Goal: Register for event/course

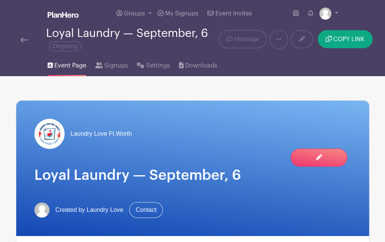
click at [25, 40] on img at bounding box center [24, 39] width 8 height 5
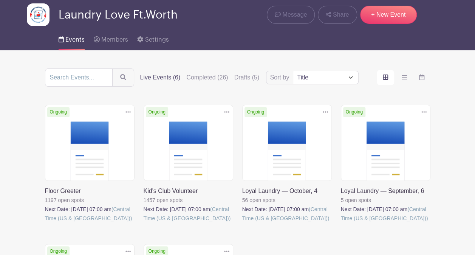
scroll to position [38, 0]
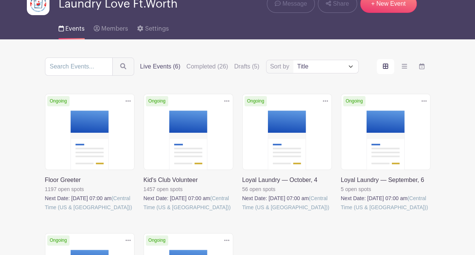
click at [45, 212] on link at bounding box center [45, 212] width 0 height 0
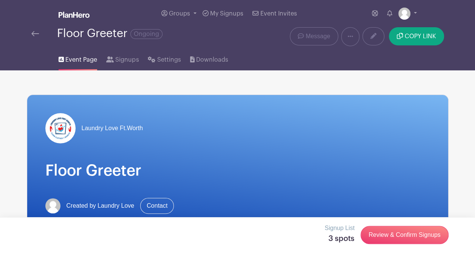
click at [82, 62] on span "Event Page" at bounding box center [81, 59] width 32 height 9
click at [33, 33] on img at bounding box center [35, 33] width 8 height 5
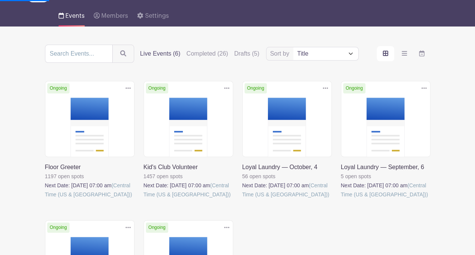
scroll to position [151, 0]
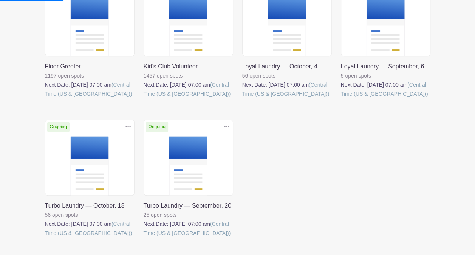
click at [341, 98] on link at bounding box center [341, 98] width 0 height 0
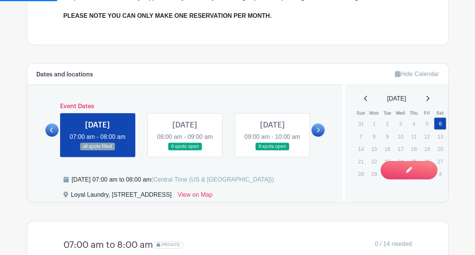
scroll to position [378, 0]
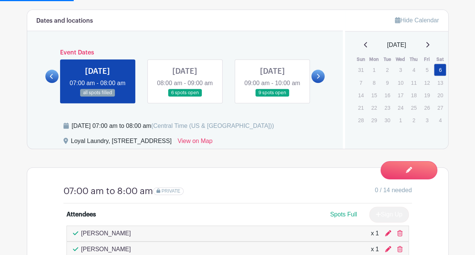
click at [317, 79] on icon at bounding box center [317, 76] width 3 height 6
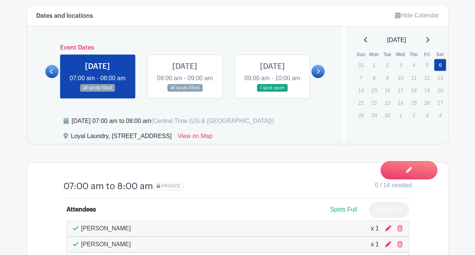
scroll to position [378, 0]
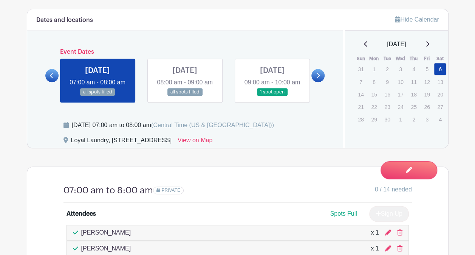
click at [185, 96] on link at bounding box center [185, 96] width 0 height 0
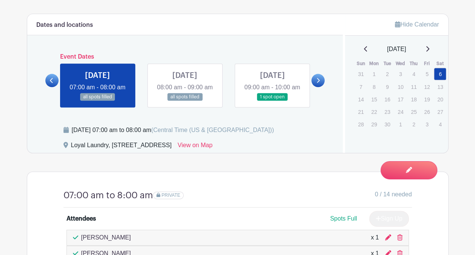
scroll to position [341, 0]
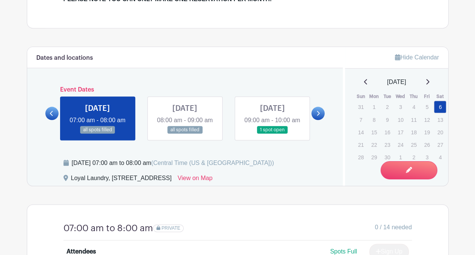
click at [272, 134] on link at bounding box center [272, 134] width 0 height 0
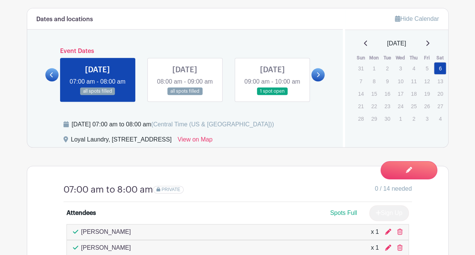
scroll to position [416, 0]
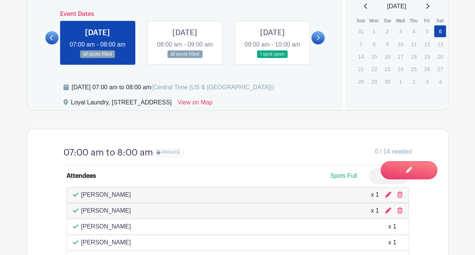
click at [321, 42] on link at bounding box center [317, 37] width 13 height 13
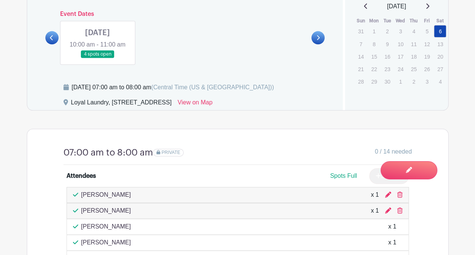
click at [97, 58] on link at bounding box center [97, 58] width 0 height 0
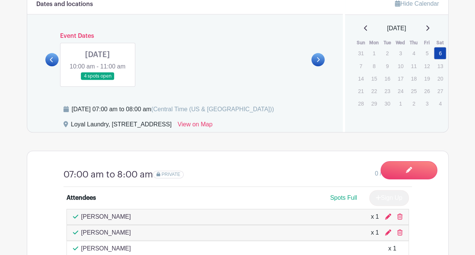
scroll to position [378, 0]
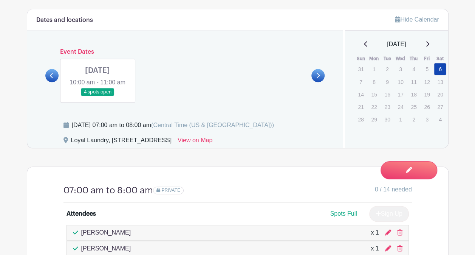
click at [97, 96] on link at bounding box center [97, 96] width 0 height 0
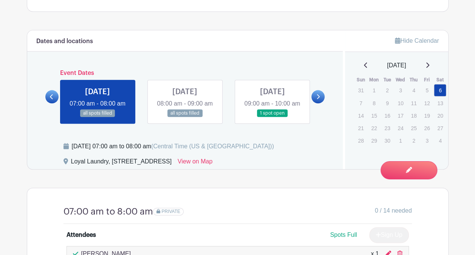
click at [185, 117] on link at bounding box center [185, 117] width 0 height 0
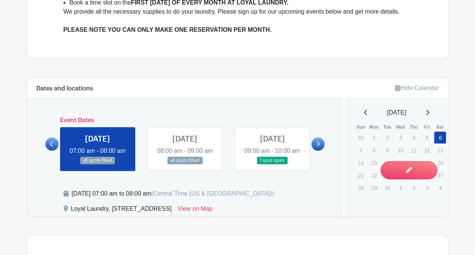
scroll to position [320, 0]
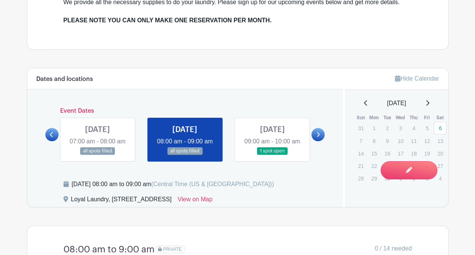
click at [185, 155] on link at bounding box center [185, 155] width 0 height 0
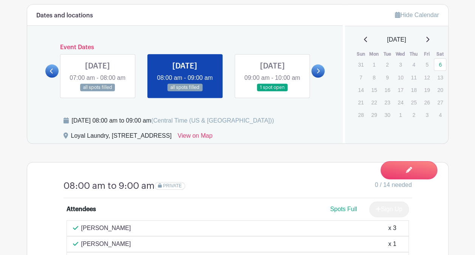
scroll to position [395, 0]
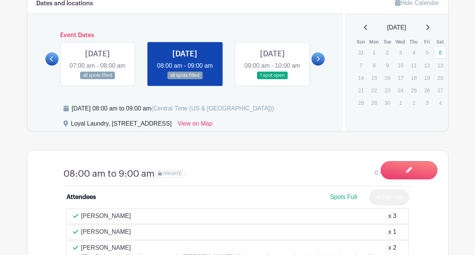
click at [272, 79] on link at bounding box center [272, 79] width 0 height 0
click at [317, 60] on icon at bounding box center [317, 59] width 3 height 6
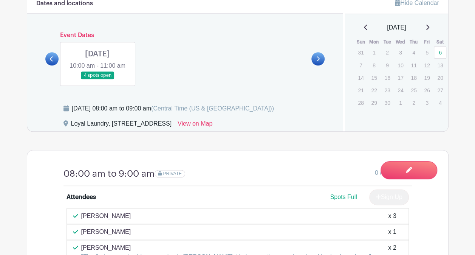
click at [97, 79] on link at bounding box center [97, 79] width 0 height 0
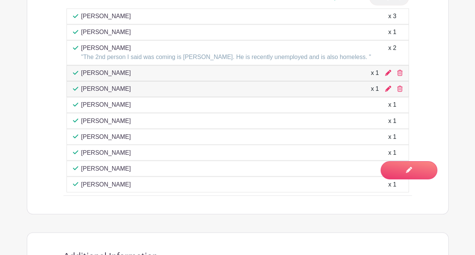
scroll to position [584, 0]
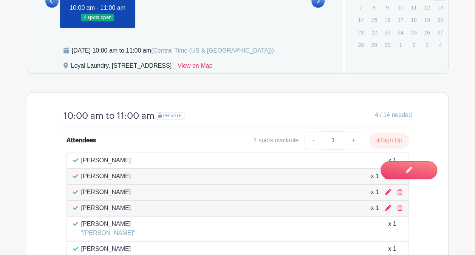
scroll to position [471, 0]
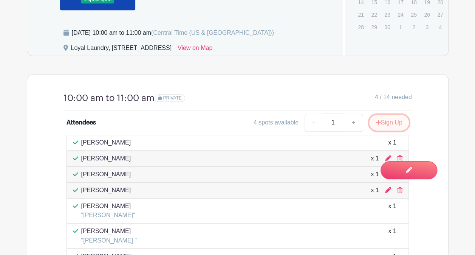
click at [392, 130] on button "Sign Up" at bounding box center [389, 122] width 40 height 16
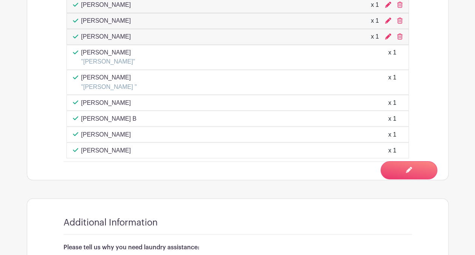
scroll to position [735, 0]
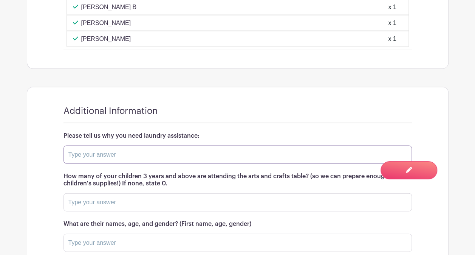
click at [173, 164] on input "text" at bounding box center [237, 154] width 348 height 18
type input "0"
type input "1"
type input "Sanai 4 B"
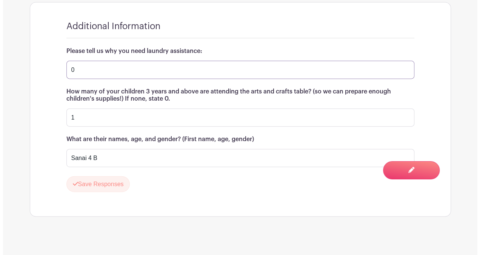
scroll to position [834, 0]
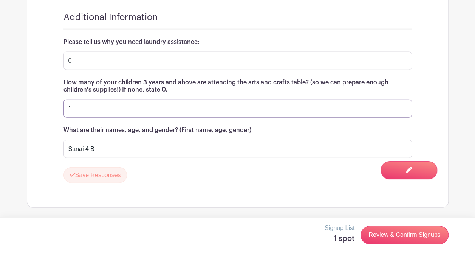
click at [124, 104] on input "1" at bounding box center [237, 108] width 348 height 18
type input "4"
click at [173, 106] on input "4" at bounding box center [237, 108] width 348 height 18
type input "2"
click at [163, 148] on input "Sanai 4 B" at bounding box center [237, 149] width 348 height 18
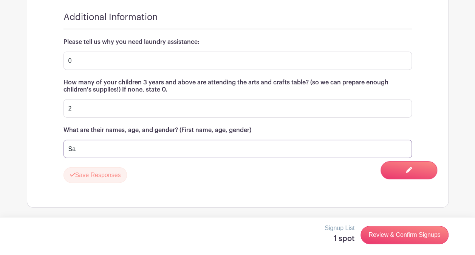
type input "S"
type input "Stormy 10 G Jaleah 3 G"
drag, startPoint x: 4, startPoint y: 207, endPoint x: 9, endPoint y: 209, distance: 6.0
click at [91, 169] on button "Save Responses" at bounding box center [95, 175] width 64 height 16
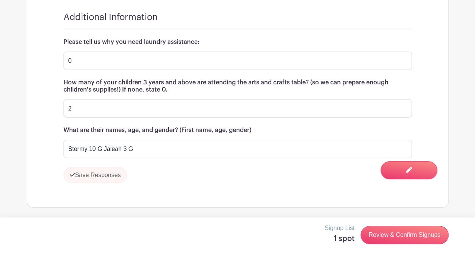
click at [118, 173] on div "Save Responses" at bounding box center [237, 175] width 348 height 16
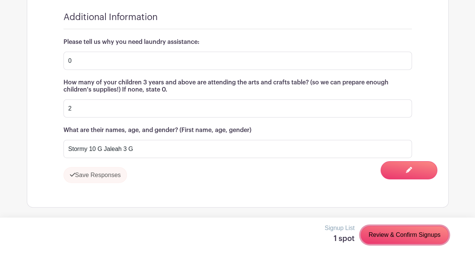
click at [412, 231] on link "Review & Confirm Signups" at bounding box center [404, 234] width 88 height 18
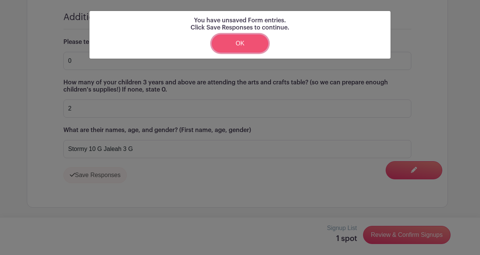
click at [246, 37] on link "OK" at bounding box center [240, 43] width 57 height 18
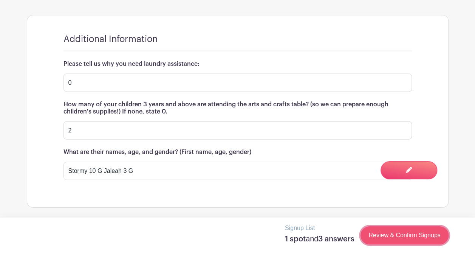
click at [421, 236] on link "Review & Confirm Signups" at bounding box center [404, 235] width 88 height 18
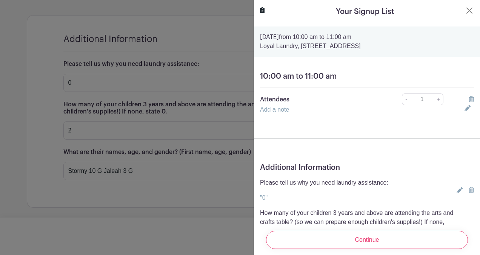
scroll to position [86, 0]
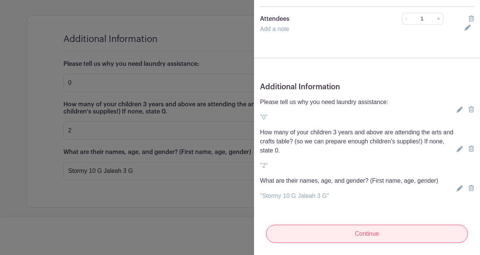
click at [385, 228] on input "Continue" at bounding box center [367, 233] width 202 height 18
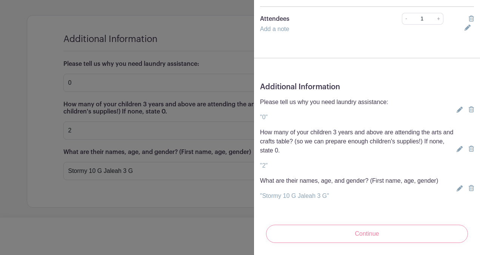
click at [357, 224] on div "Continue" at bounding box center [367, 233] width 214 height 30
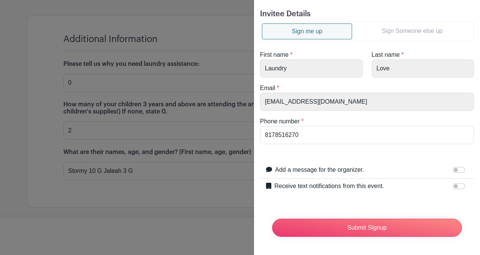
click at [394, 23] on link "Sign Someone else up" at bounding box center [412, 30] width 120 height 15
click at [394, 29] on link "Sign Someone else up" at bounding box center [412, 30] width 120 height 15
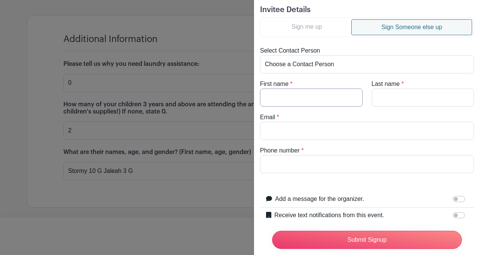
click at [321, 100] on input "First name" at bounding box center [311, 97] width 103 height 18
type input "Laura"
type input "Ashby"
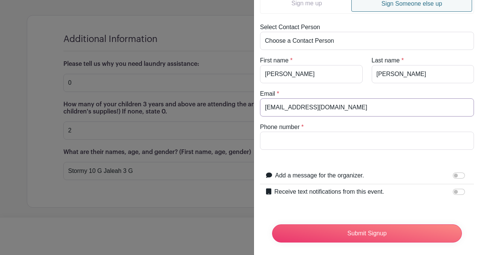
scroll to position [57, 0]
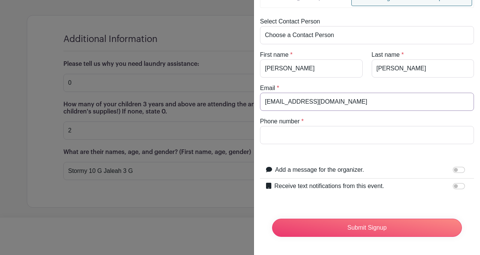
type input "[EMAIL_ADDRESS][DOMAIN_NAME]"
click at [314, 127] on input "Phone number" at bounding box center [367, 135] width 214 height 18
type input "531-205-7549"
click at [456, 183] on input "Receive text notifications from this event." at bounding box center [459, 186] width 12 height 6
checkbox input "true"
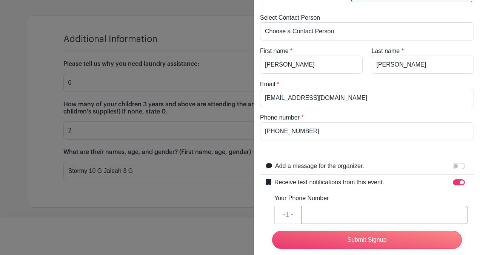
click at [386, 214] on input "Your Phone Number" at bounding box center [384, 214] width 167 height 18
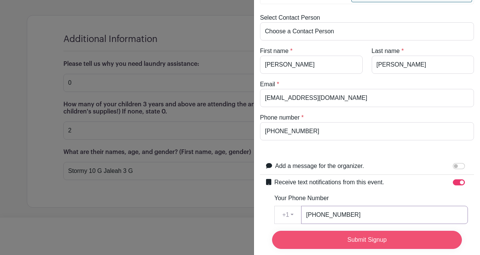
type input "531-205-7549"
click at [378, 230] on input "Submit Signup" at bounding box center [367, 239] width 190 height 18
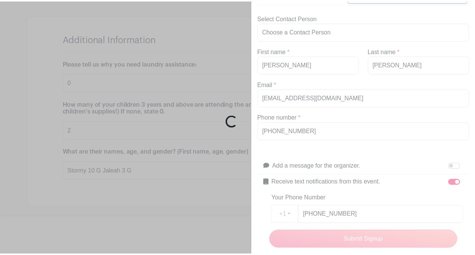
scroll to position [828, 0]
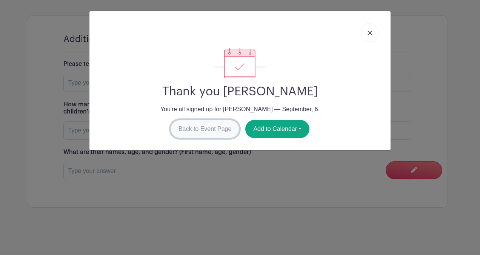
click at [194, 130] on link "Back to Event Page" at bounding box center [205, 129] width 69 height 18
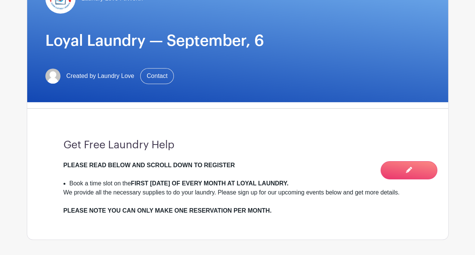
scroll to position [0, 0]
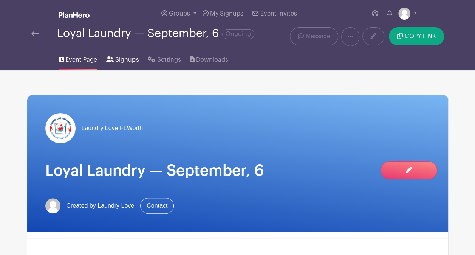
click at [120, 60] on span "Signups" at bounding box center [126, 59] width 23 height 9
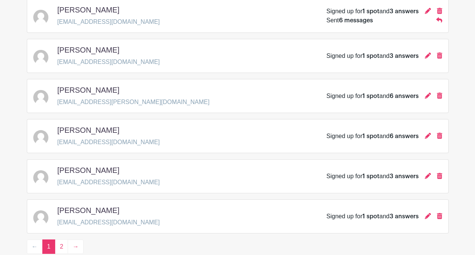
scroll to position [1130, 0]
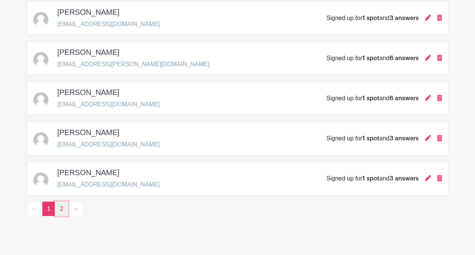
click at [57, 201] on link "2" at bounding box center [61, 208] width 13 height 14
click at [59, 201] on link "2" at bounding box center [61, 208] width 13 height 14
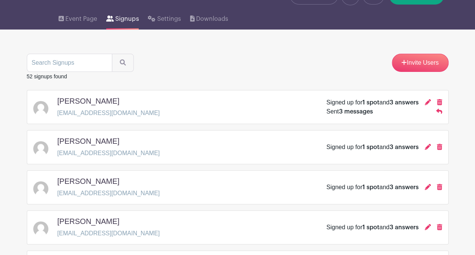
scroll to position [0, 0]
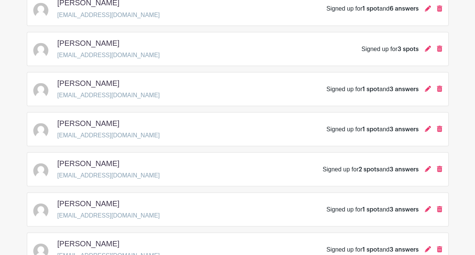
scroll to position [699, 0]
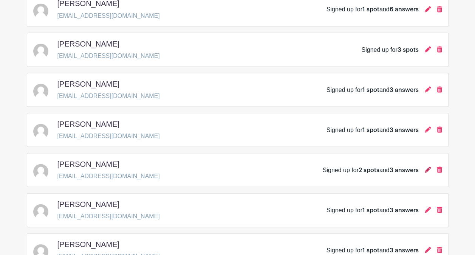
click at [428, 166] on icon at bounding box center [428, 169] width 6 height 6
click at [426, 166] on icon at bounding box center [428, 169] width 6 height 6
click at [427, 166] on icon at bounding box center [428, 169] width 6 height 6
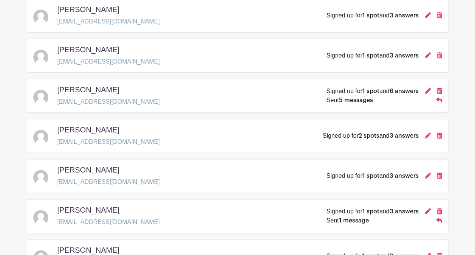
scroll to position [397, 0]
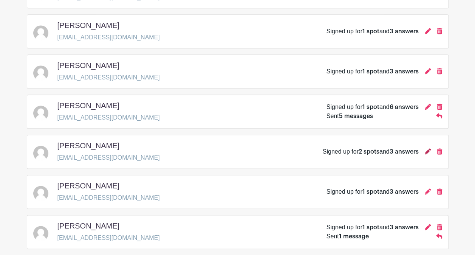
click at [429, 148] on icon at bounding box center [428, 151] width 6 height 6
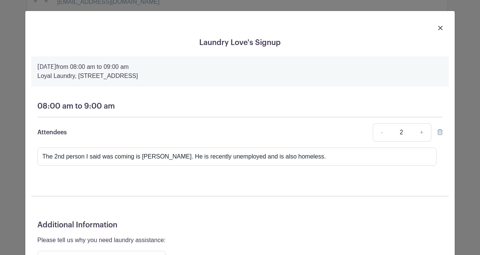
scroll to position [113, 0]
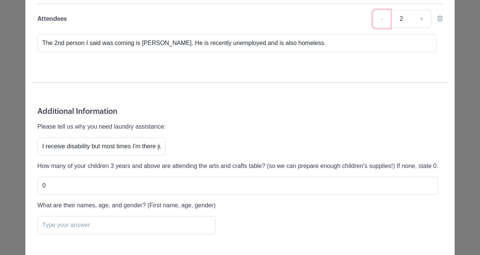
click at [381, 18] on link "-" at bounding box center [381, 19] width 17 height 18
type input "1"
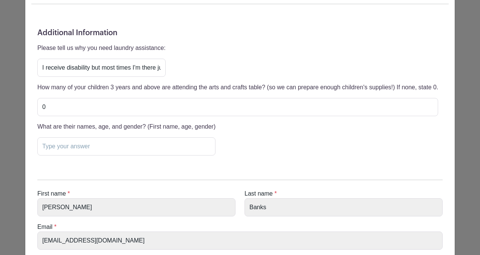
scroll to position [262, 0]
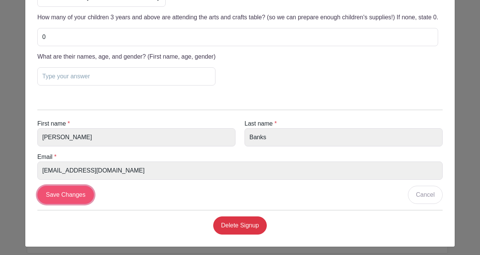
click at [70, 192] on input "Save Changes" at bounding box center [65, 194] width 57 height 18
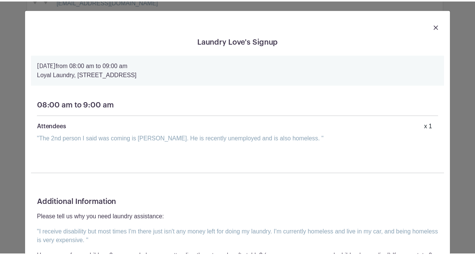
scroll to position [0, 0]
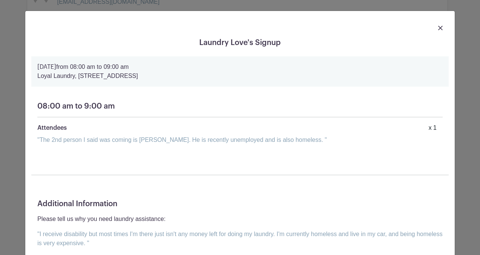
click at [438, 26] on img at bounding box center [440, 28] width 5 height 5
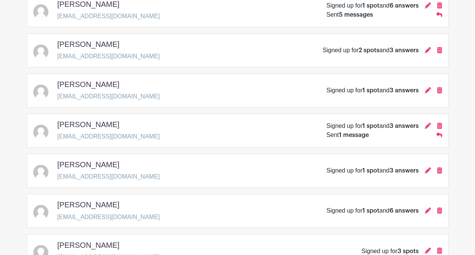
scroll to position [434, 0]
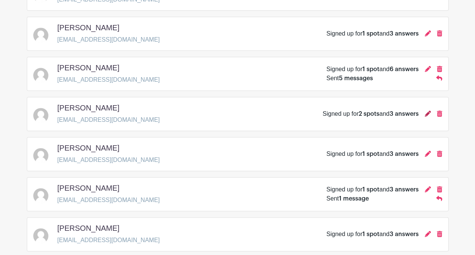
click at [426, 110] on icon at bounding box center [428, 113] width 6 height 6
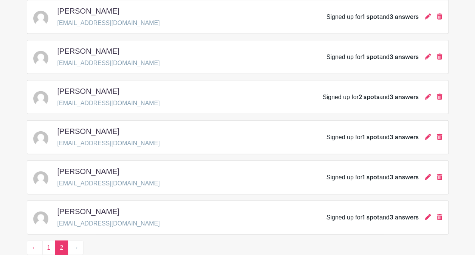
scroll to position [774, 0]
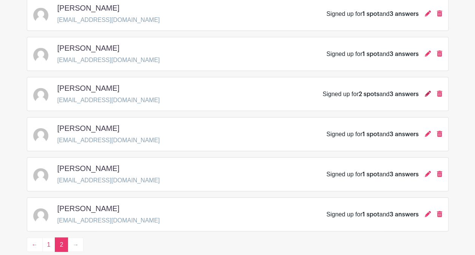
click at [426, 91] on icon at bounding box center [428, 94] width 6 height 6
click at [428, 91] on icon at bounding box center [428, 94] width 6 height 6
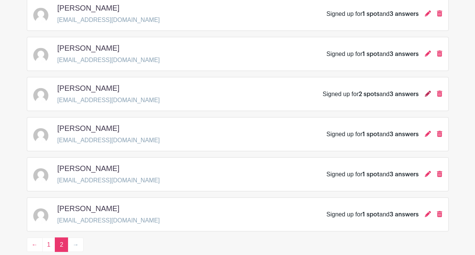
click at [428, 91] on icon at bounding box center [428, 94] width 6 height 6
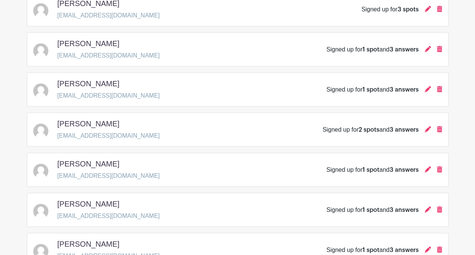
scroll to position [812, 0]
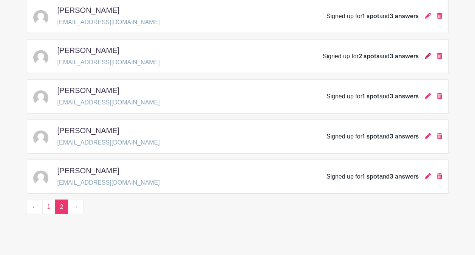
click at [426, 53] on icon at bounding box center [428, 56] width 6 height 6
click at [425, 53] on icon at bounding box center [428, 56] width 6 height 6
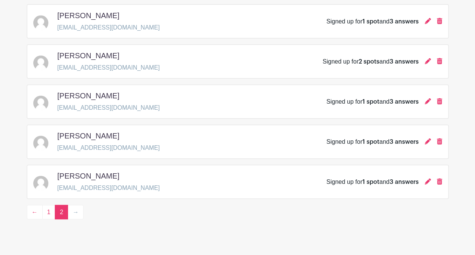
scroll to position [774, 0]
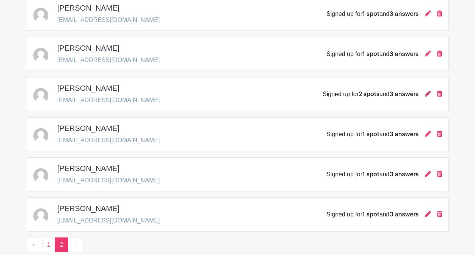
click at [425, 91] on icon at bounding box center [428, 94] width 6 height 6
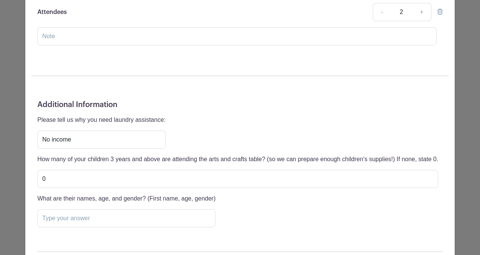
scroll to position [113, 0]
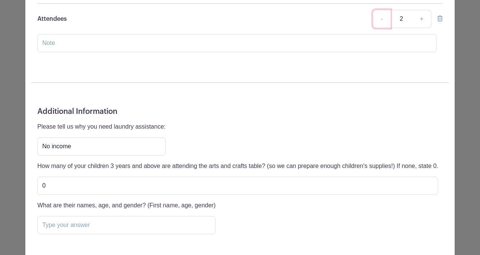
click at [382, 13] on link "-" at bounding box center [381, 19] width 17 height 18
type input "1"
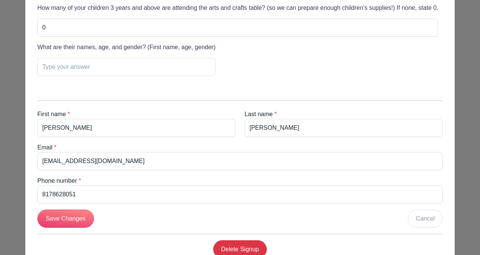
scroll to position [295, 0]
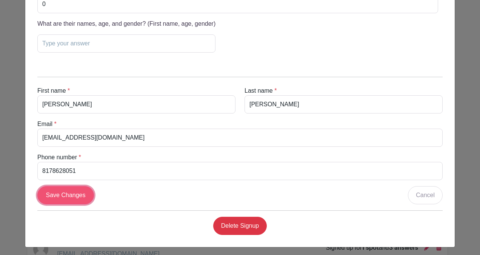
click at [81, 190] on input "Save Changes" at bounding box center [65, 195] width 57 height 18
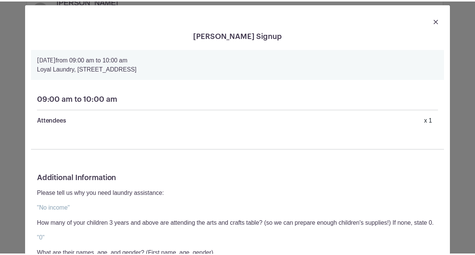
scroll to position [0, 0]
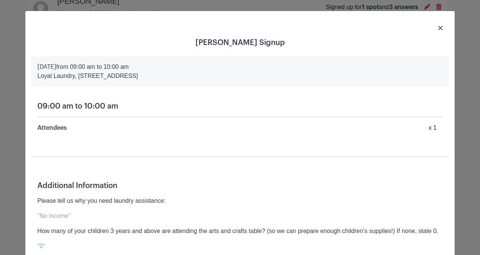
click at [439, 25] on link at bounding box center [440, 27] width 5 height 9
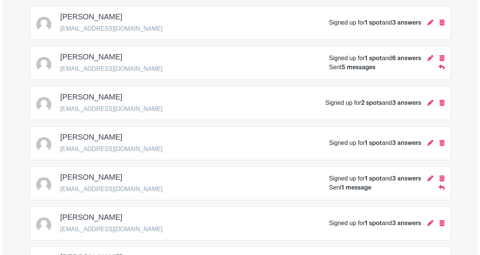
scroll to position [434, 0]
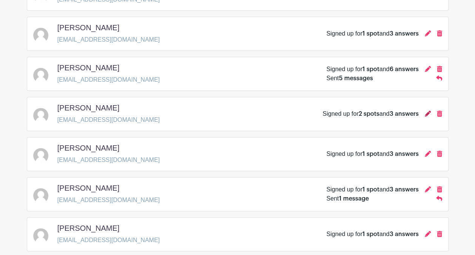
click at [428, 112] on icon at bounding box center [428, 113] width 6 height 6
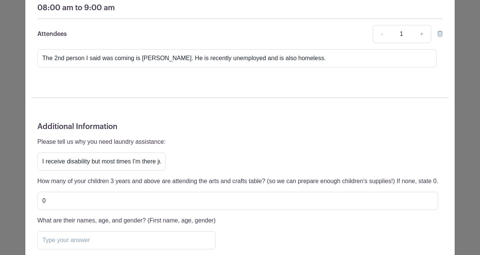
scroll to position [262, 0]
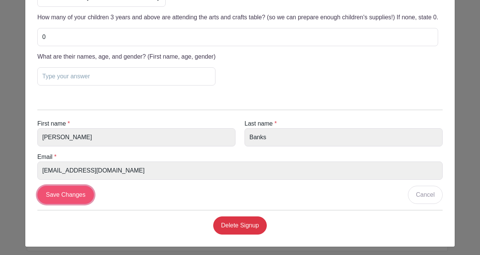
click at [74, 190] on input "Save Changes" at bounding box center [65, 194] width 57 height 18
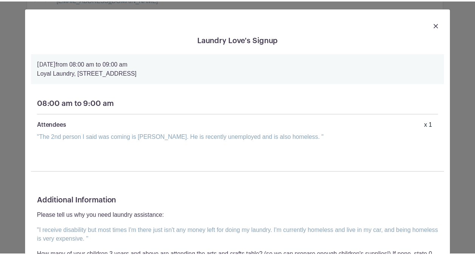
scroll to position [0, 0]
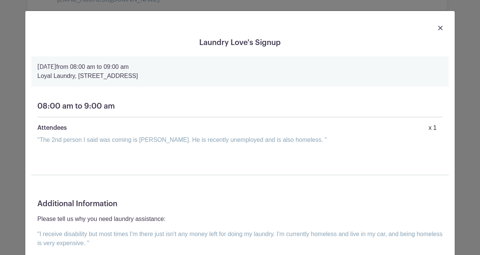
click at [438, 29] on img at bounding box center [440, 28] width 5 height 5
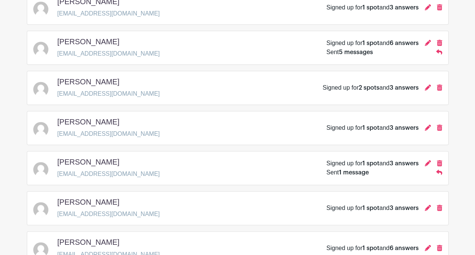
scroll to position [472, 0]
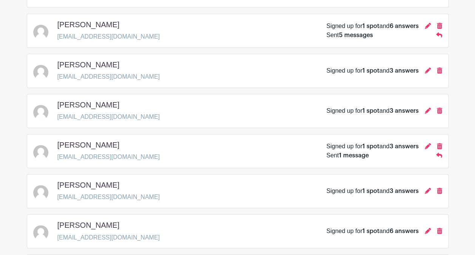
scroll to position [472, 0]
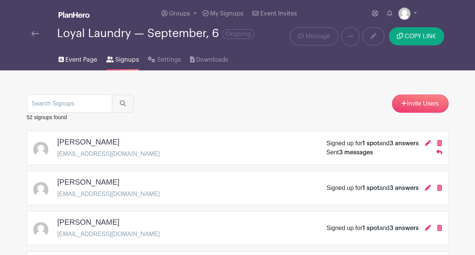
click at [90, 60] on span "Event Page" at bounding box center [81, 59] width 32 height 9
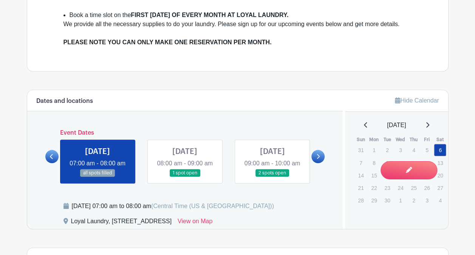
scroll to position [340, 0]
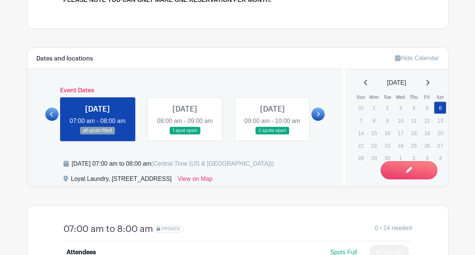
click at [185, 134] on link at bounding box center [185, 134] width 0 height 0
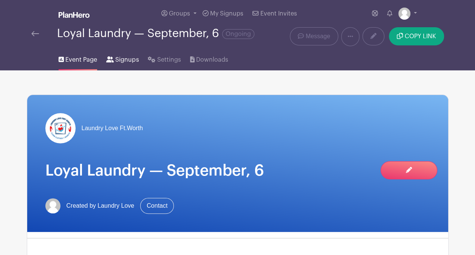
click at [116, 59] on span "Signups" at bounding box center [126, 59] width 23 height 9
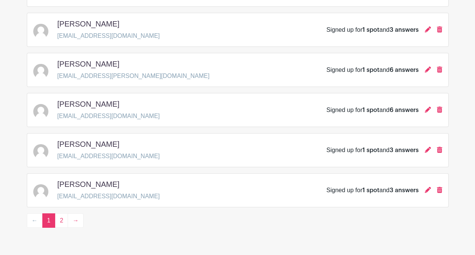
scroll to position [1130, 0]
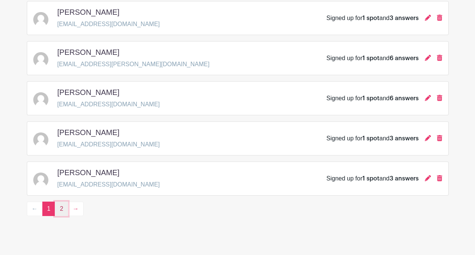
click at [59, 201] on link "2" at bounding box center [61, 208] width 13 height 14
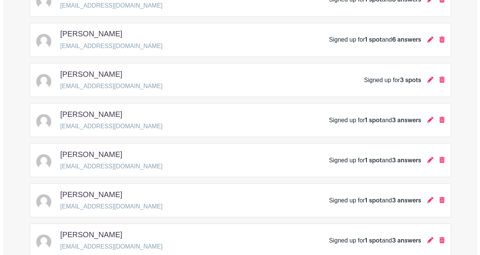
scroll to position [585, 0]
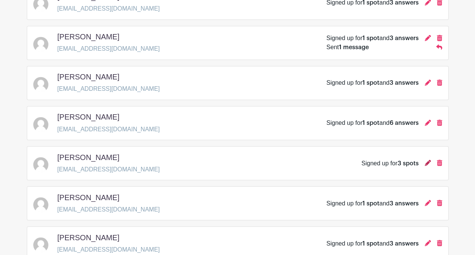
click at [428, 159] on icon at bounding box center [428, 162] width 6 height 6
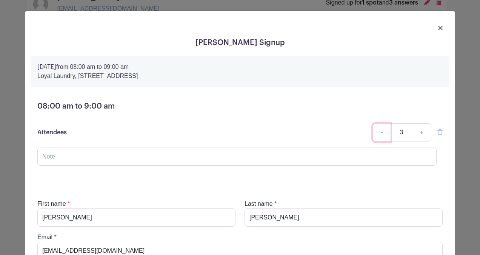
click at [380, 128] on link "-" at bounding box center [381, 132] width 17 height 18
type input "1"
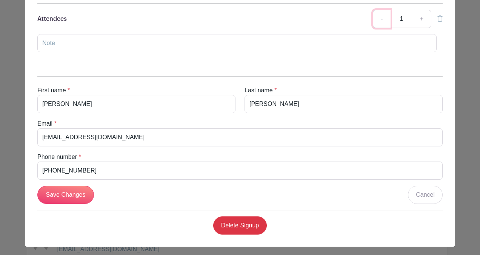
scroll to position [114, 0]
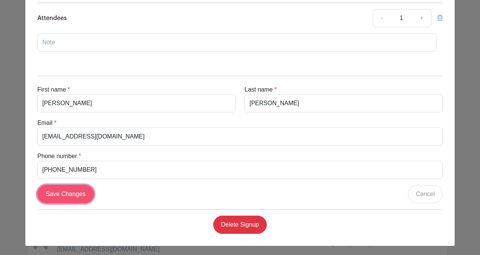
click at [65, 191] on input "Save Changes" at bounding box center [65, 194] width 57 height 18
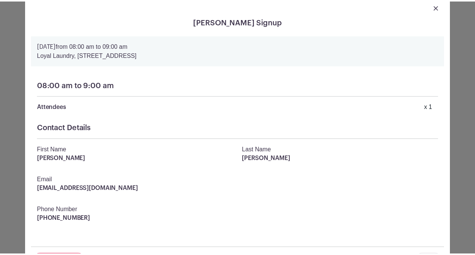
scroll to position [0, 0]
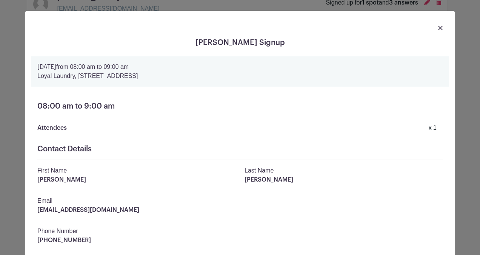
click at [438, 27] on img at bounding box center [440, 28] width 5 height 5
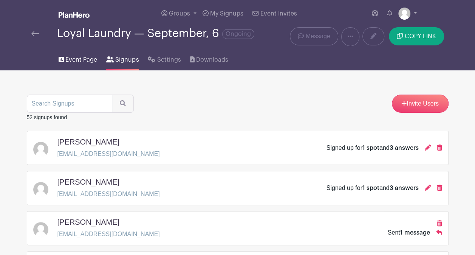
click at [89, 56] on span "Event Page" at bounding box center [81, 59] width 32 height 9
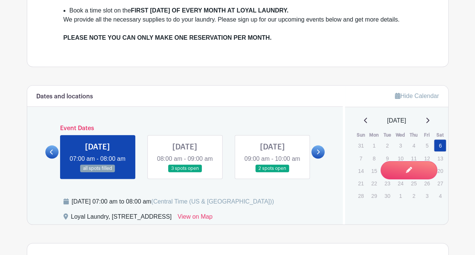
scroll to position [340, 0]
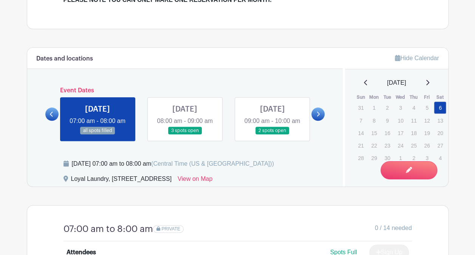
click at [185, 134] on link at bounding box center [185, 134] width 0 height 0
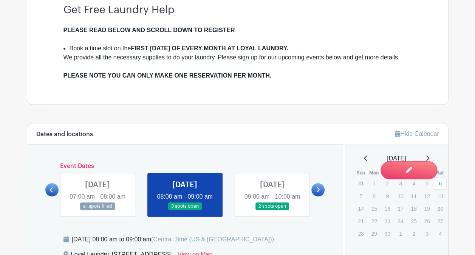
scroll to position [340, 0]
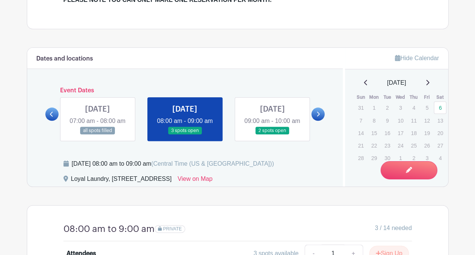
click at [272, 134] on link at bounding box center [272, 134] width 0 height 0
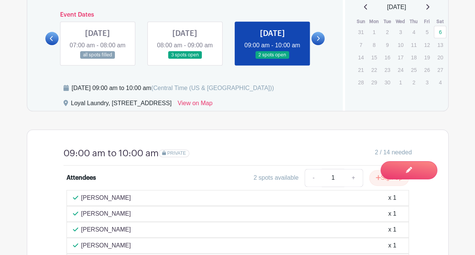
scroll to position [340, 0]
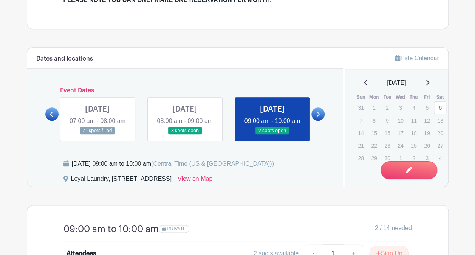
click at [318, 113] on link at bounding box center [317, 113] width 13 height 13
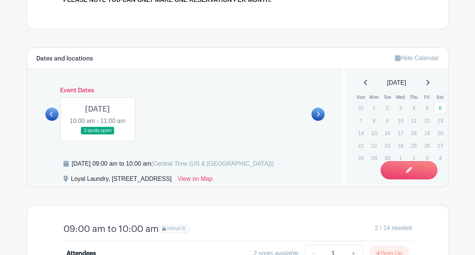
click at [97, 134] on link at bounding box center [97, 134] width 0 height 0
